Goal: Find specific page/section: Find specific page/section

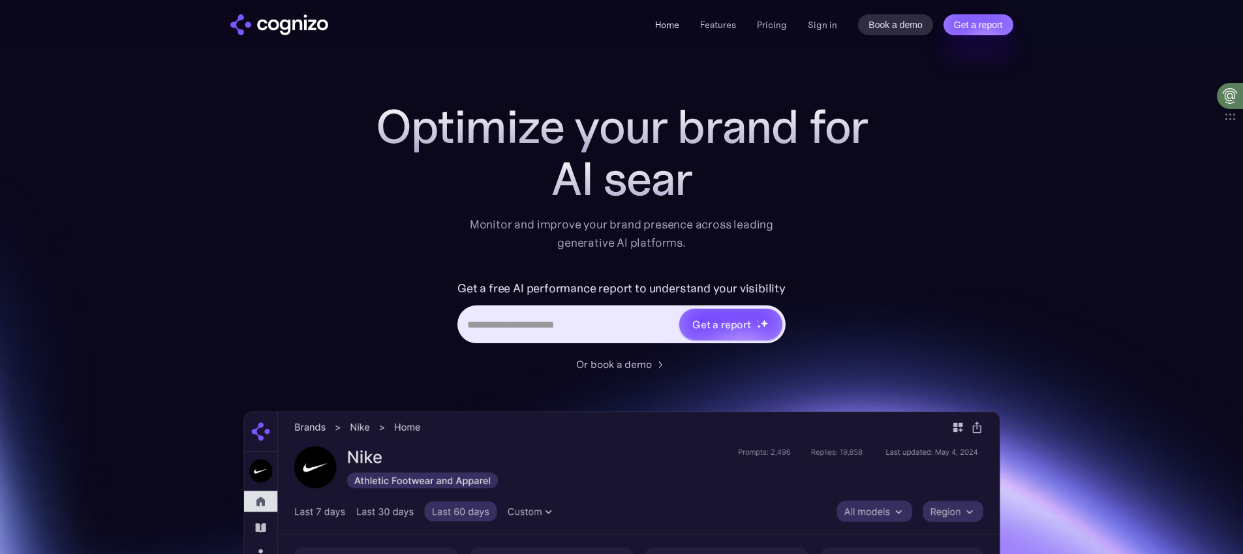
click at [673, 25] on link "Home" at bounding box center [667, 25] width 24 height 12
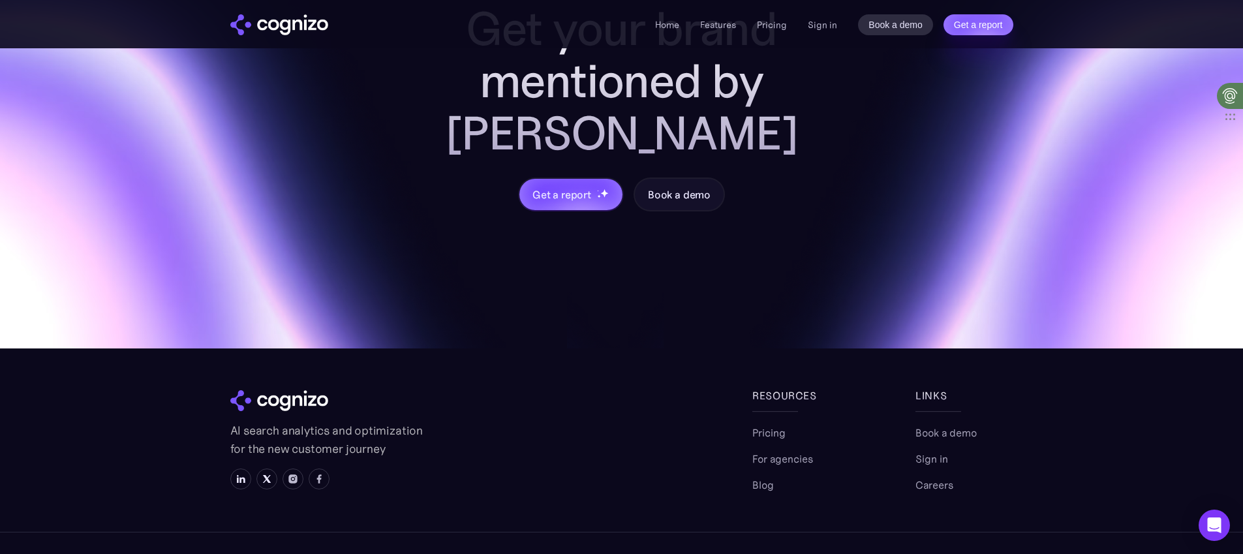
scroll to position [5485, 0]
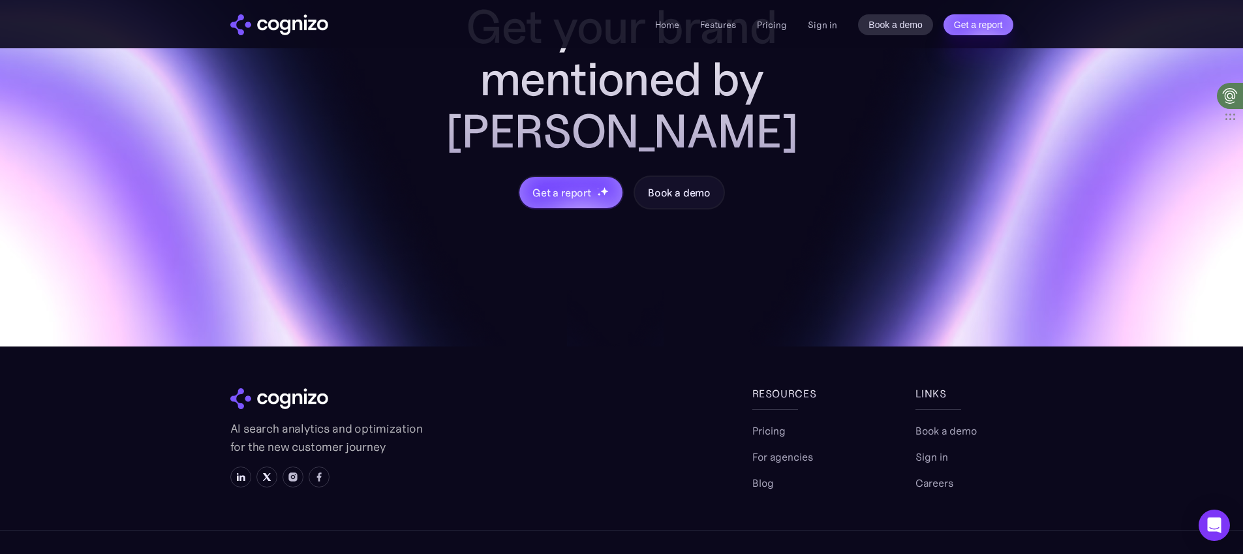
click at [936, 423] on div "Book a demo Sign in Careers" at bounding box center [964, 457] width 98 height 68
click at [936, 475] on link "Careers" at bounding box center [934, 483] width 38 height 16
